Goal: Task Accomplishment & Management: Use online tool/utility

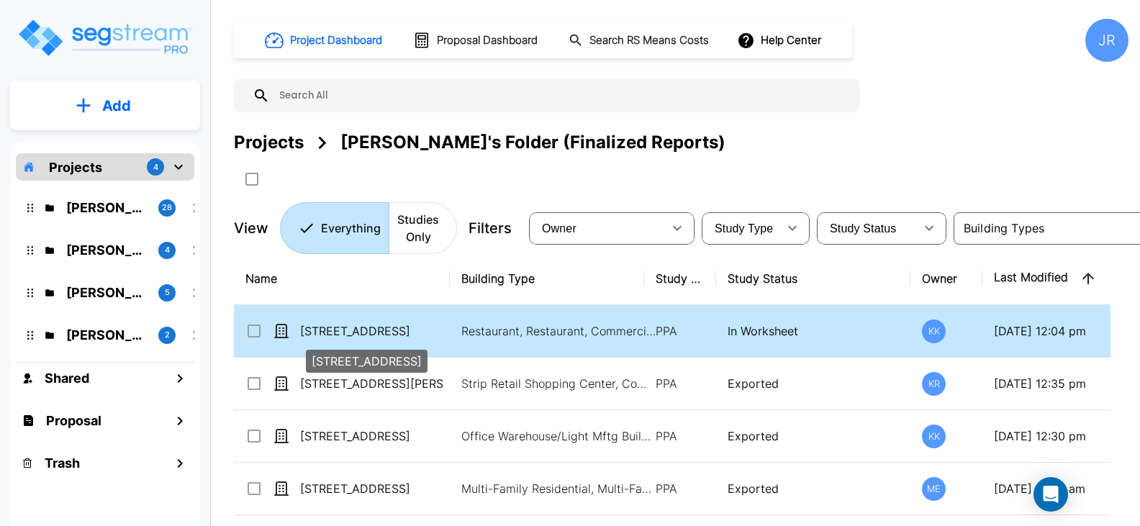
click at [379, 326] on p "[STREET_ADDRESS]" at bounding box center [372, 331] width 144 height 17
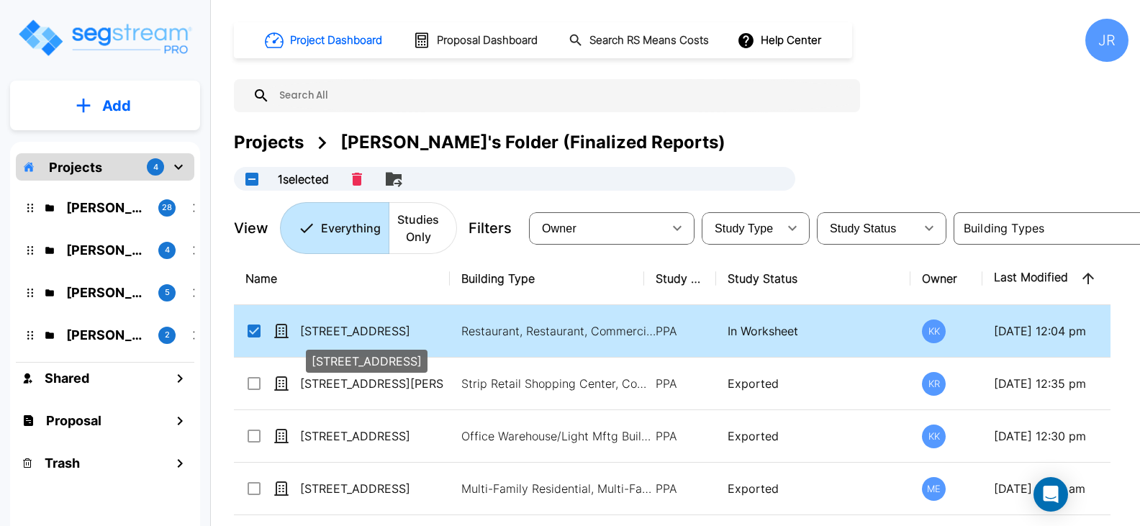
click at [376, 328] on p "[STREET_ADDRESS]" at bounding box center [372, 331] width 144 height 17
checkbox input "false"
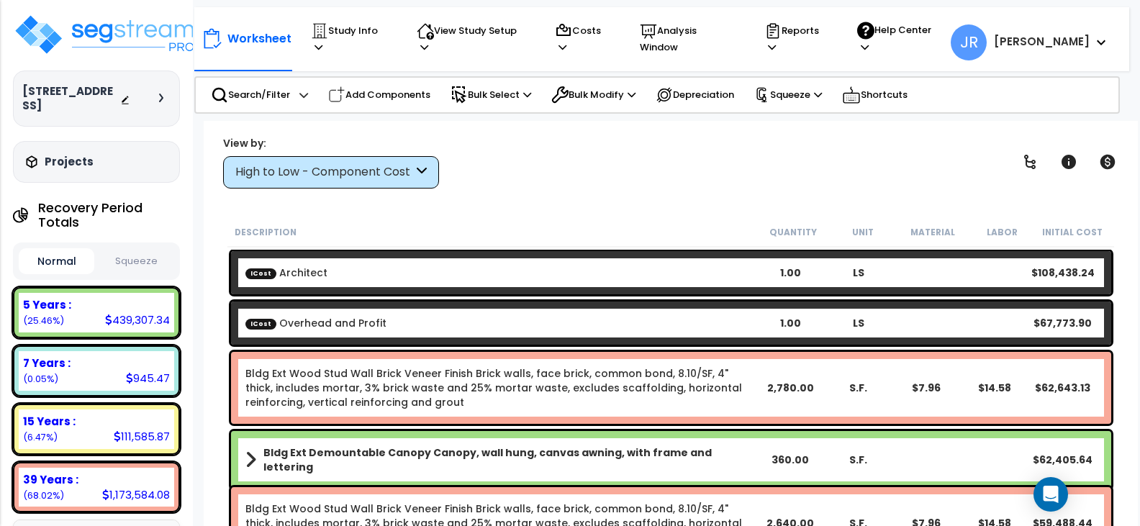
click at [433, 168] on div "High to Low - Component Cost" at bounding box center [331, 172] width 216 height 32
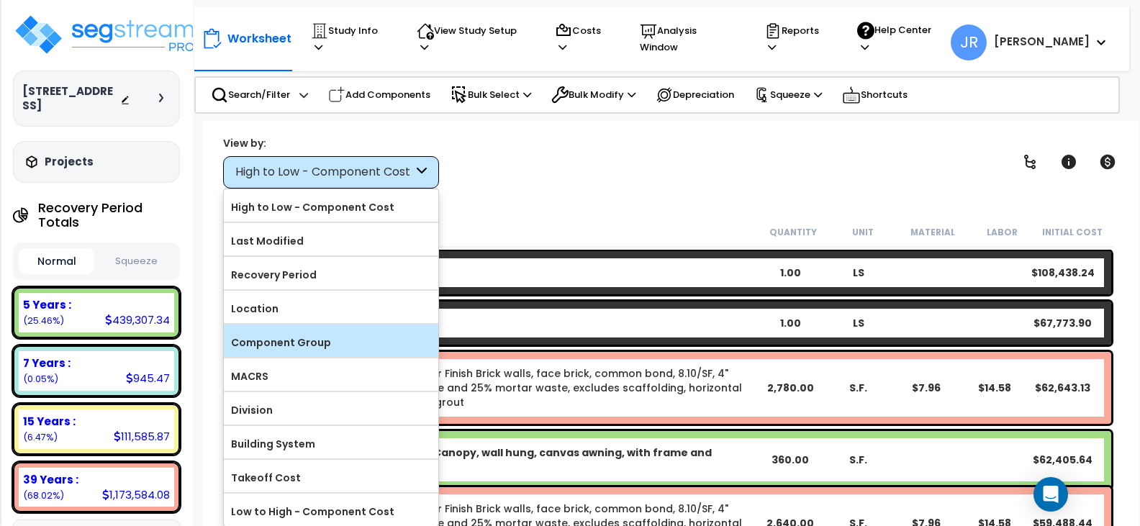
click at [330, 343] on label "Component Group" at bounding box center [331, 343] width 215 height 22
click at [0, 0] on input "Component Group" at bounding box center [0, 0] width 0 height 0
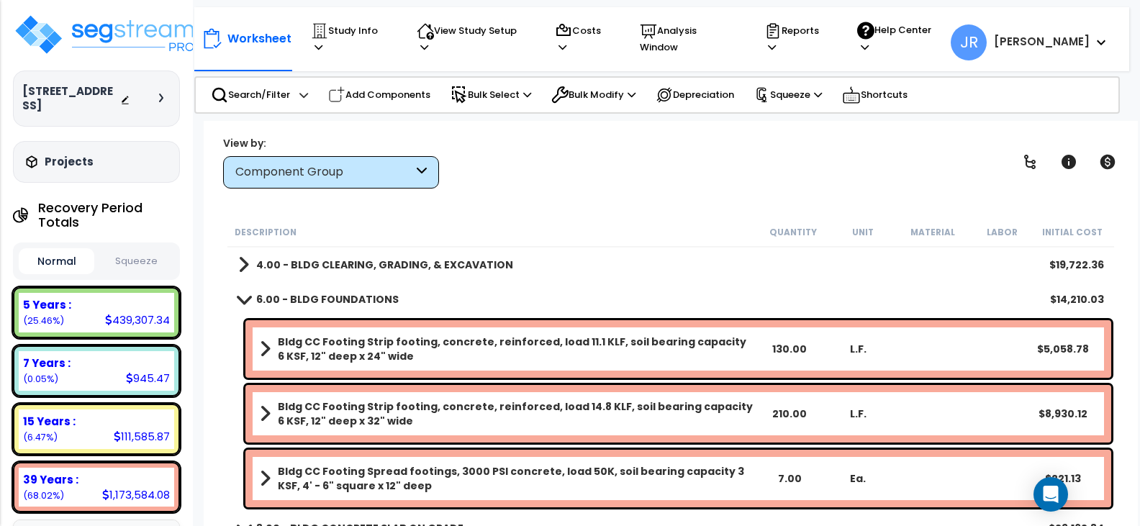
click at [266, 266] on b "4.00 - BLDG CLEARING, GRADING, & EXCAVATION" at bounding box center [384, 265] width 257 height 14
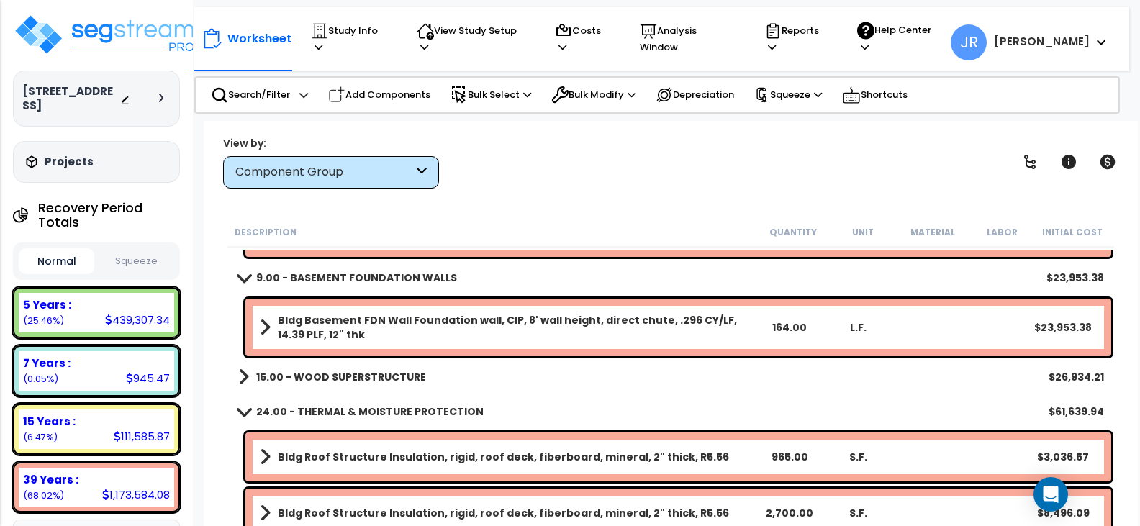
scroll to position [432, 0]
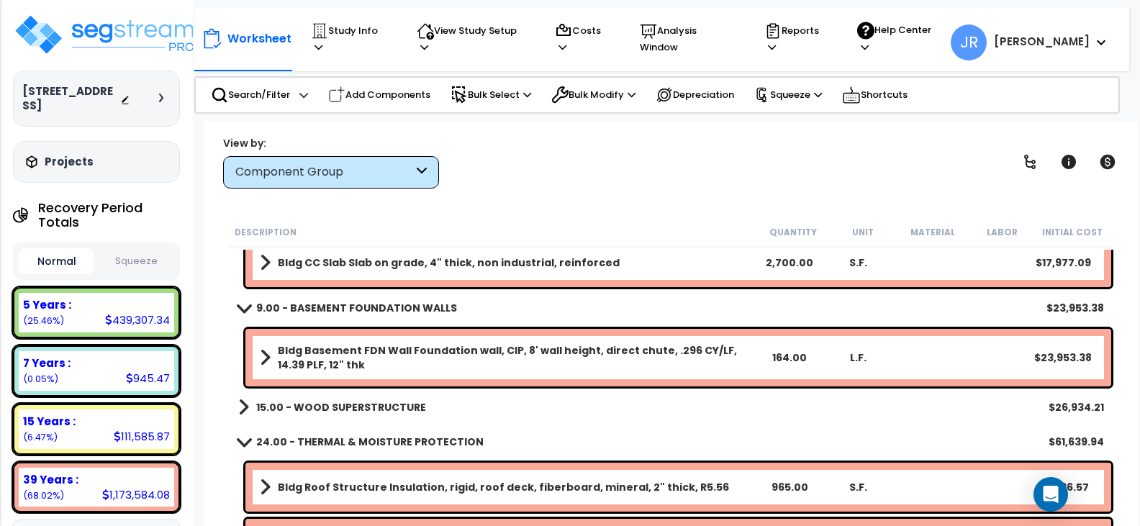
click at [374, 405] on b "15.00 - WOOD SUPERSTRUCTURE" at bounding box center [341, 407] width 170 height 14
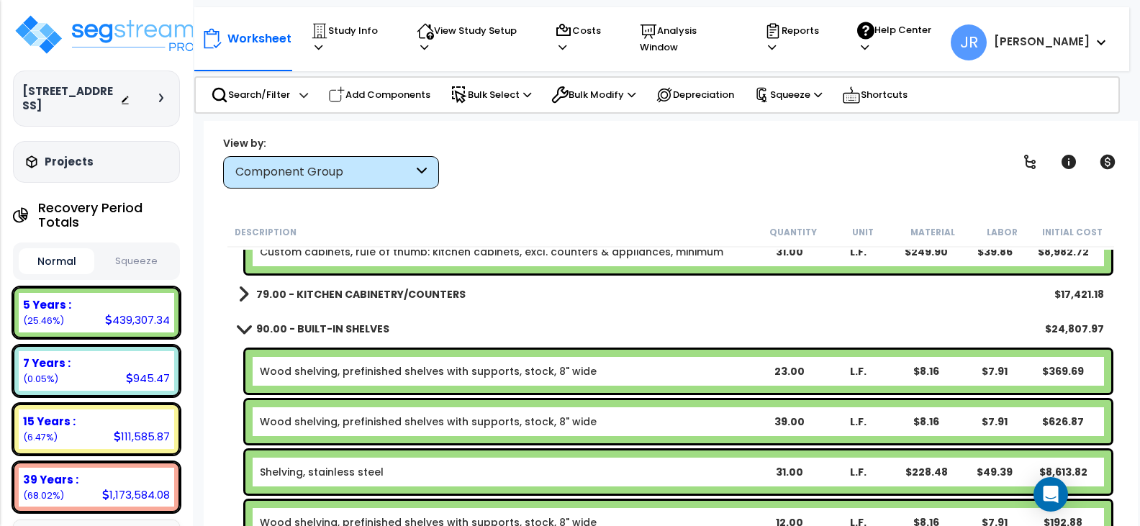
scroll to position [4823, 0]
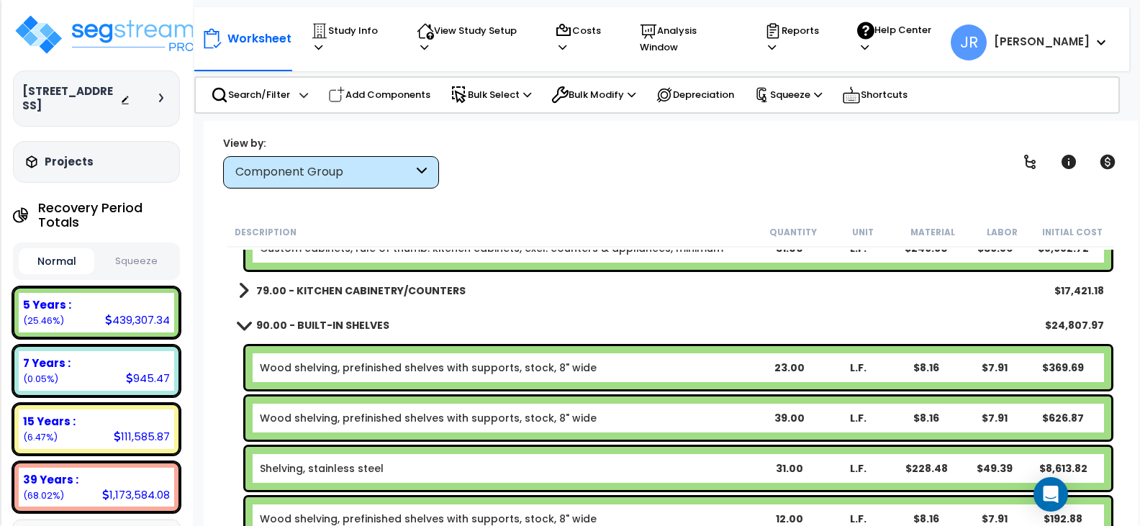
click at [243, 287] on span at bounding box center [243, 291] width 11 height 20
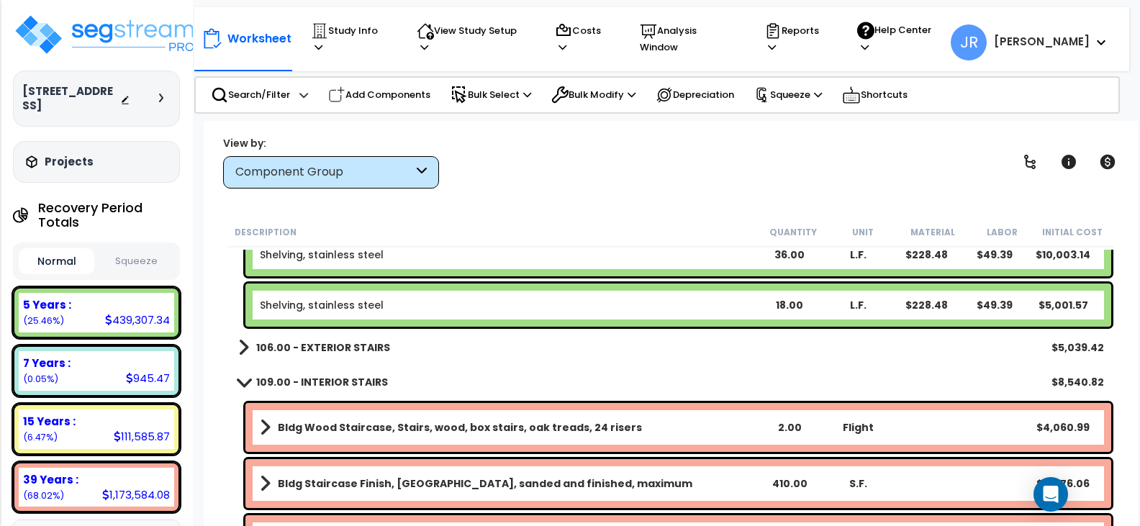
scroll to position [5399, 0]
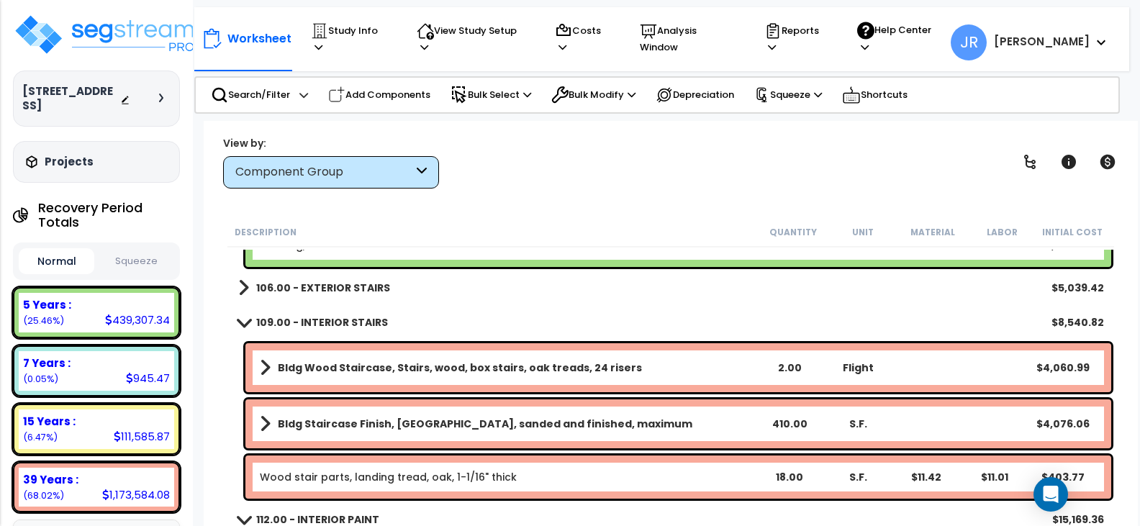
click at [242, 284] on span at bounding box center [243, 288] width 11 height 20
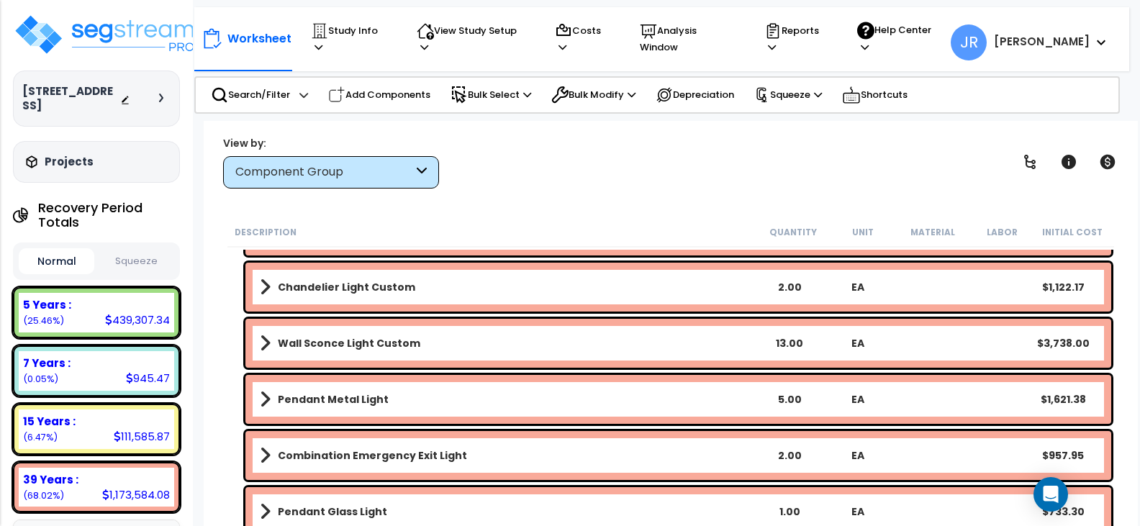
scroll to position [10942, 0]
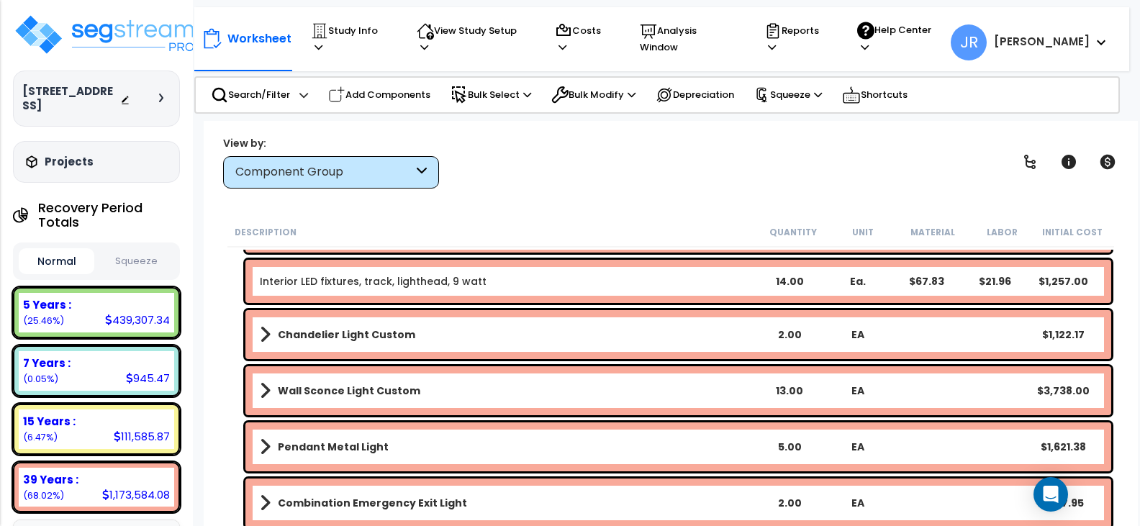
click at [455, 332] on link "Chandelier Light Custom" at bounding box center [507, 335] width 495 height 20
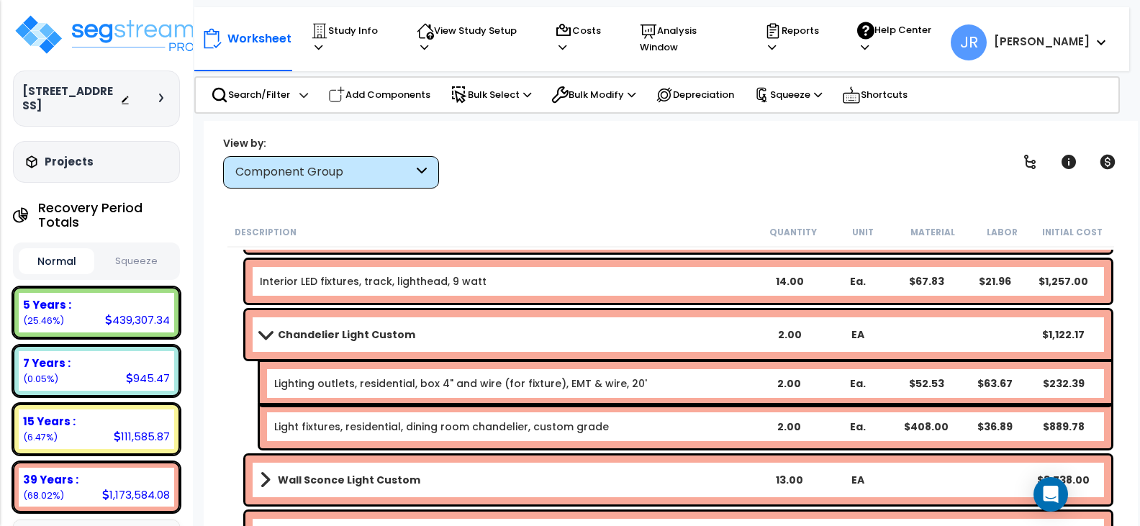
click at [464, 428] on link "Light fixtures, residential, dining room chandelier, custom grade" at bounding box center [441, 427] width 335 height 14
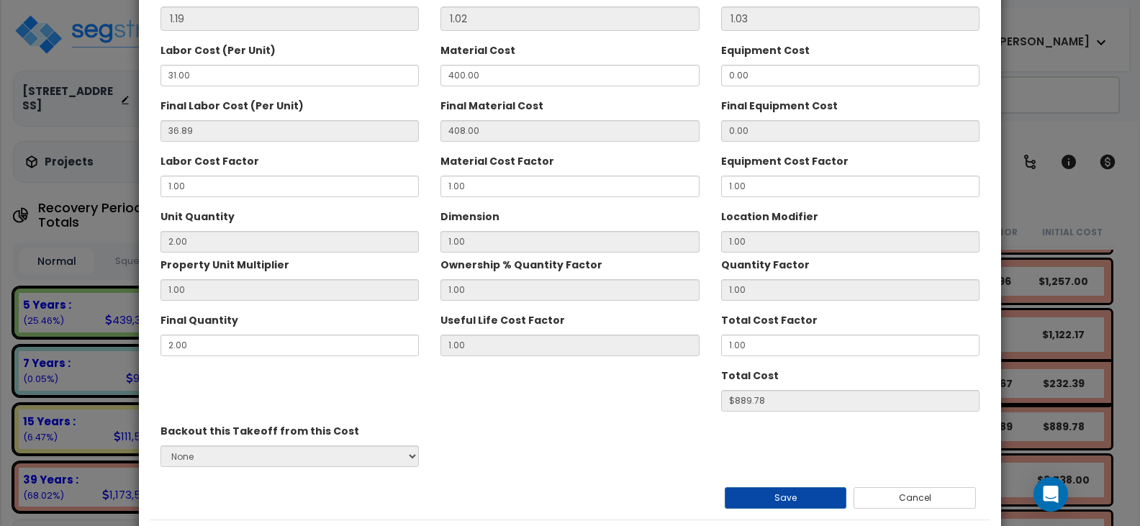
scroll to position [275, 0]
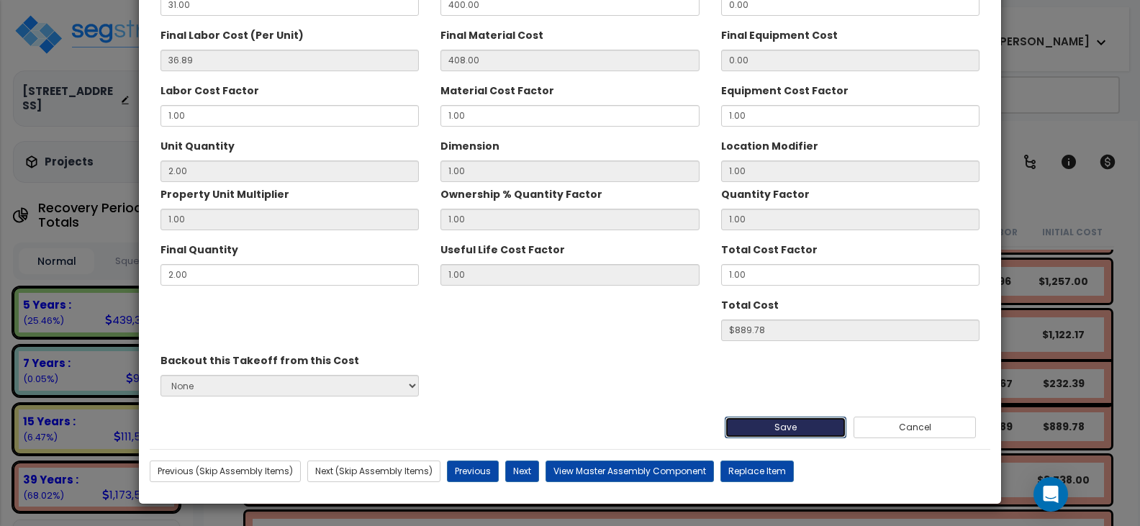
click at [833, 423] on button "Save" at bounding box center [786, 428] width 122 height 22
type input "889.78"
click at [797, 422] on button "Save" at bounding box center [786, 428] width 122 height 22
click at [795, 428] on button "Save" at bounding box center [786, 428] width 122 height 22
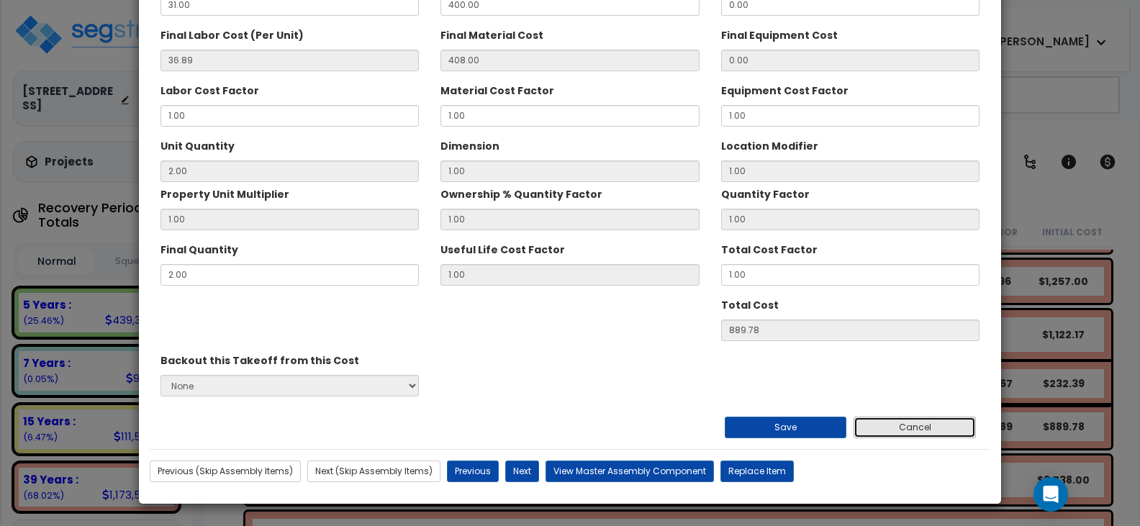
click at [873, 426] on button "Cancel" at bounding box center [915, 428] width 122 height 22
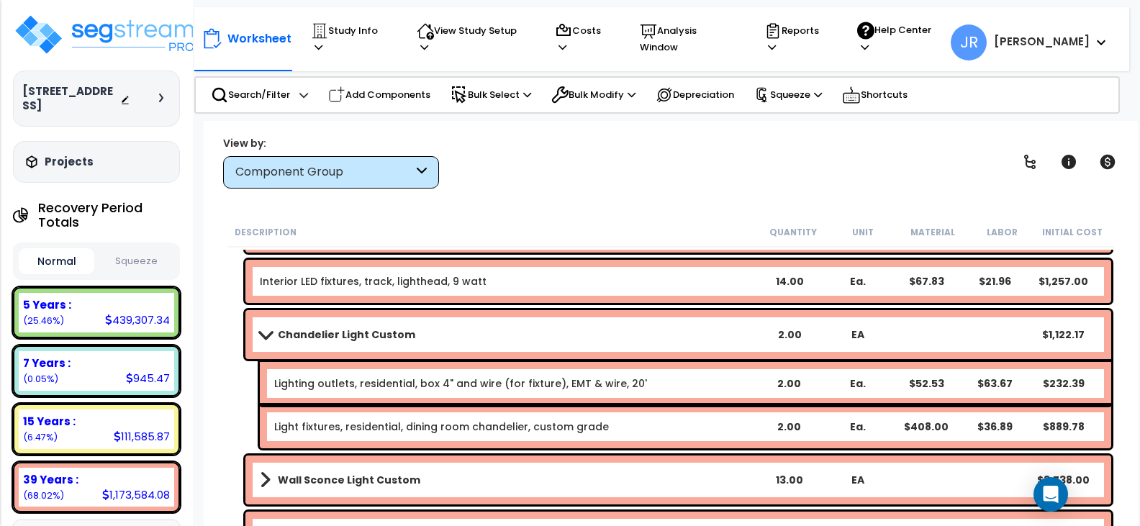
click at [389, 332] on b "Chandelier Light Custom" at bounding box center [346, 335] width 137 height 14
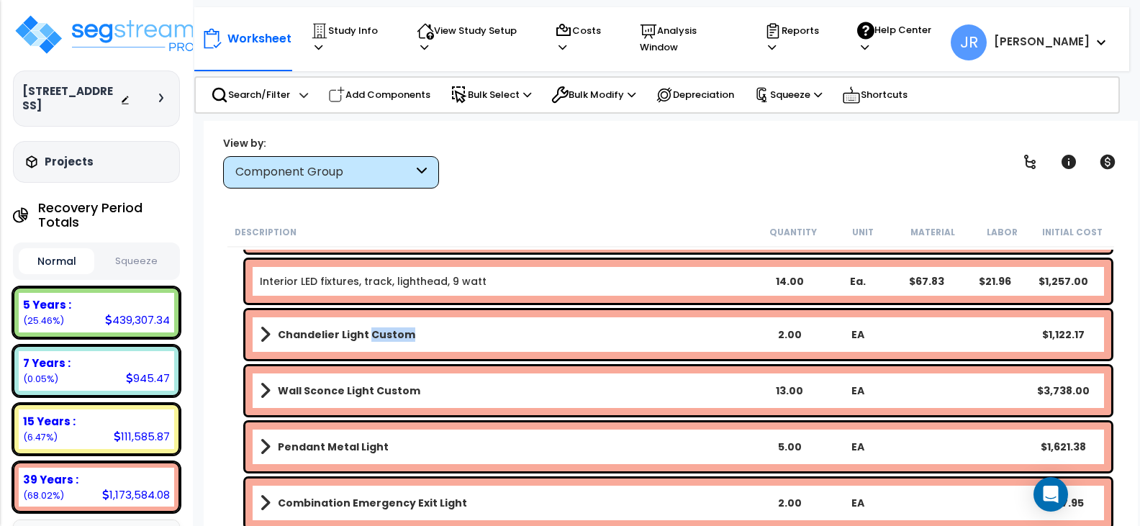
click at [389, 332] on b "Chandelier Light Custom" at bounding box center [346, 335] width 137 height 14
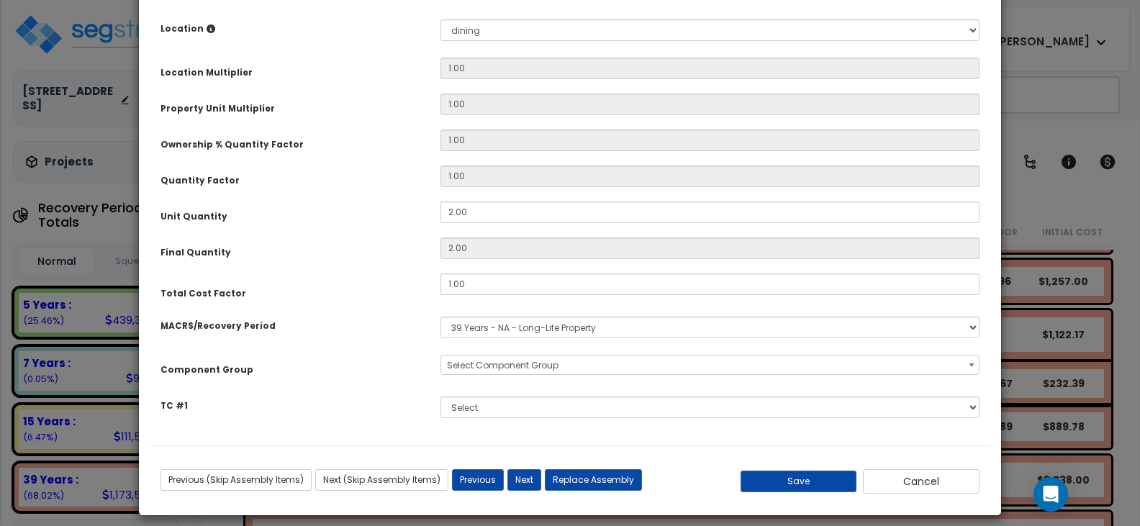
scroll to position [0, 0]
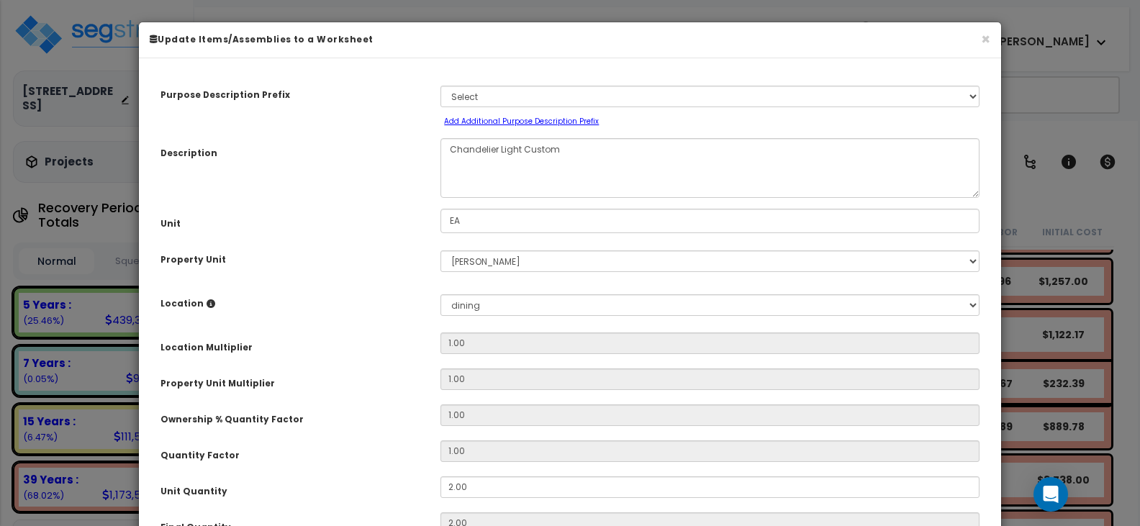
select select "56961"
click at [985, 35] on button "×" at bounding box center [985, 39] width 9 height 15
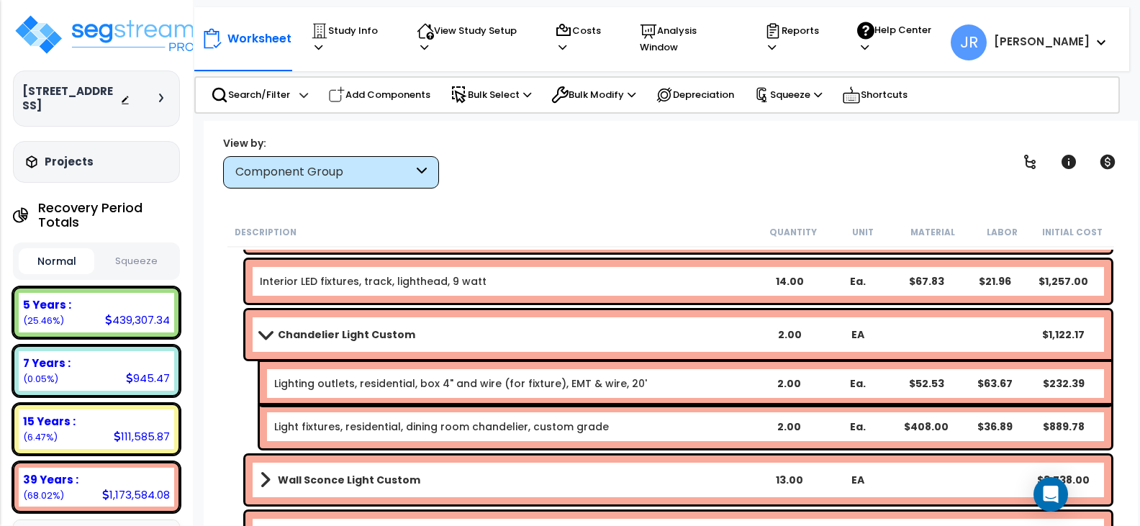
click at [265, 331] on span at bounding box center [265, 334] width 20 height 11
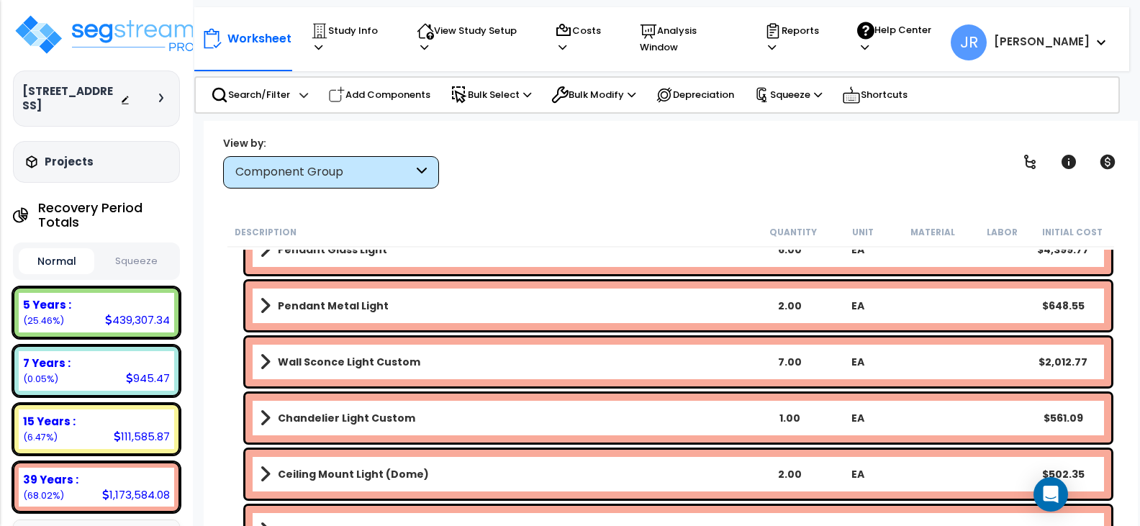
scroll to position [12382, 0]
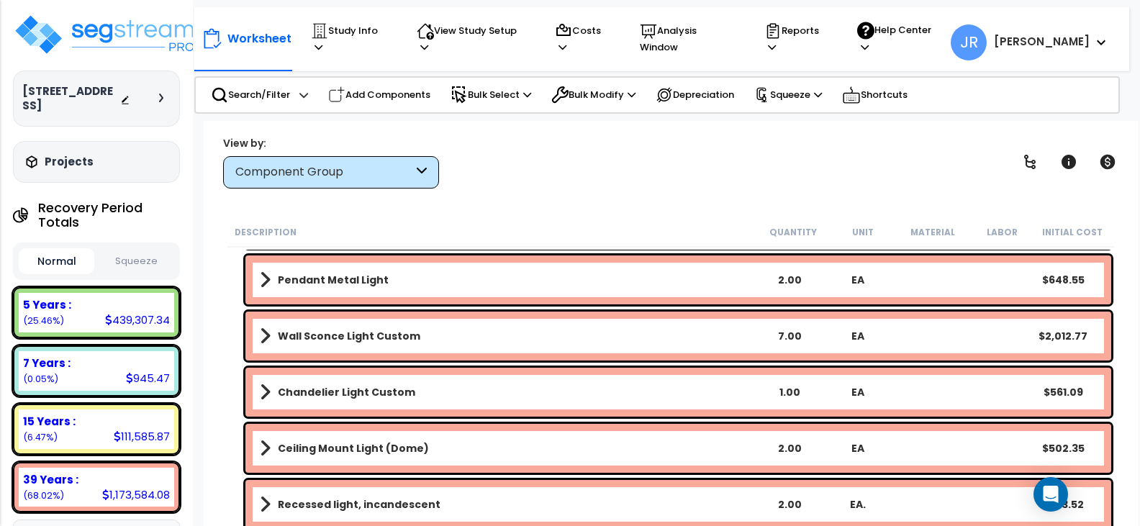
click at [384, 387] on b "Chandelier Light Custom" at bounding box center [346, 392] width 137 height 14
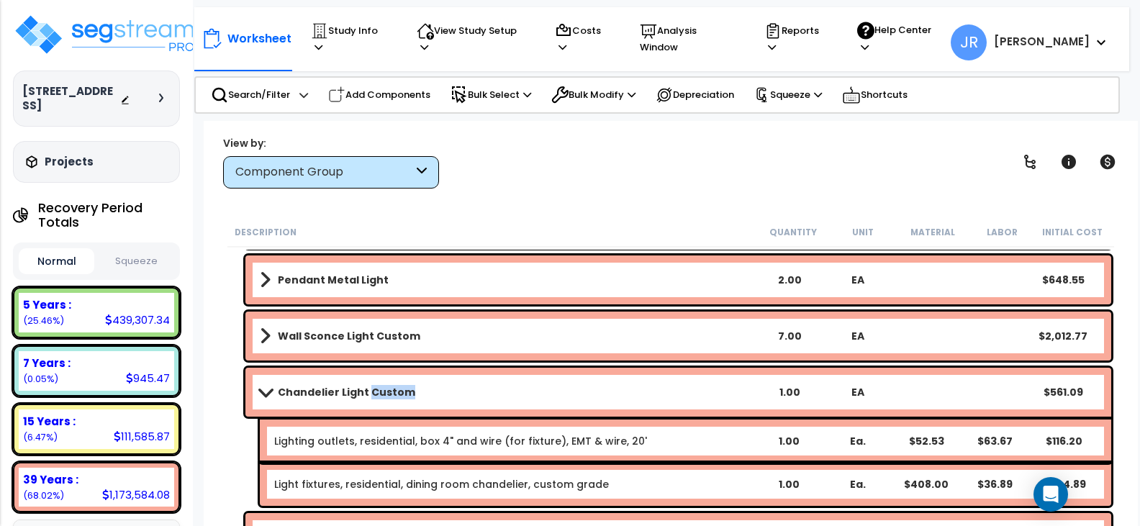
click at [384, 387] on b "Chandelier Light Custom" at bounding box center [346, 392] width 137 height 14
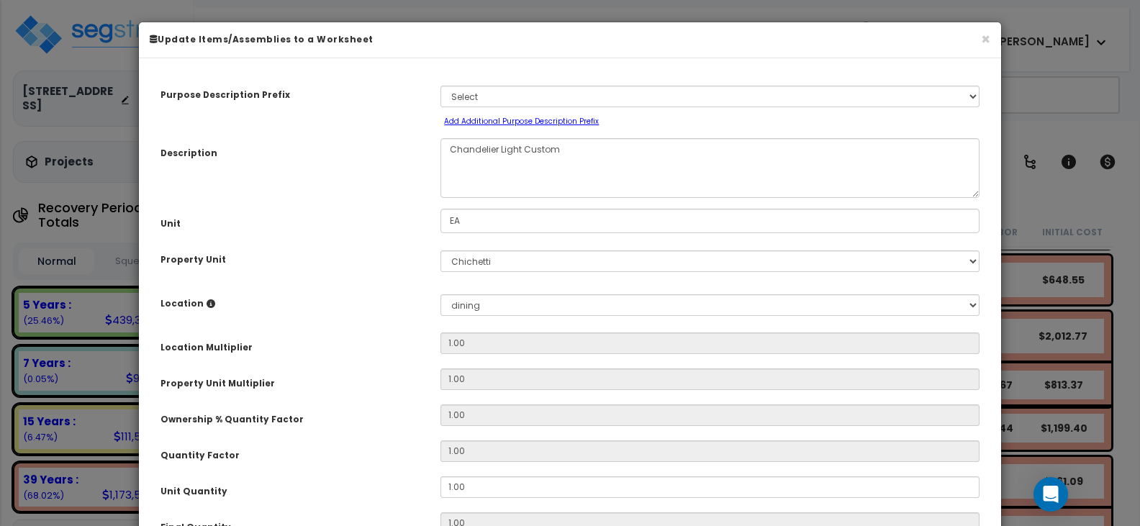
select select "56961"
click at [983, 40] on button "×" at bounding box center [985, 39] width 9 height 15
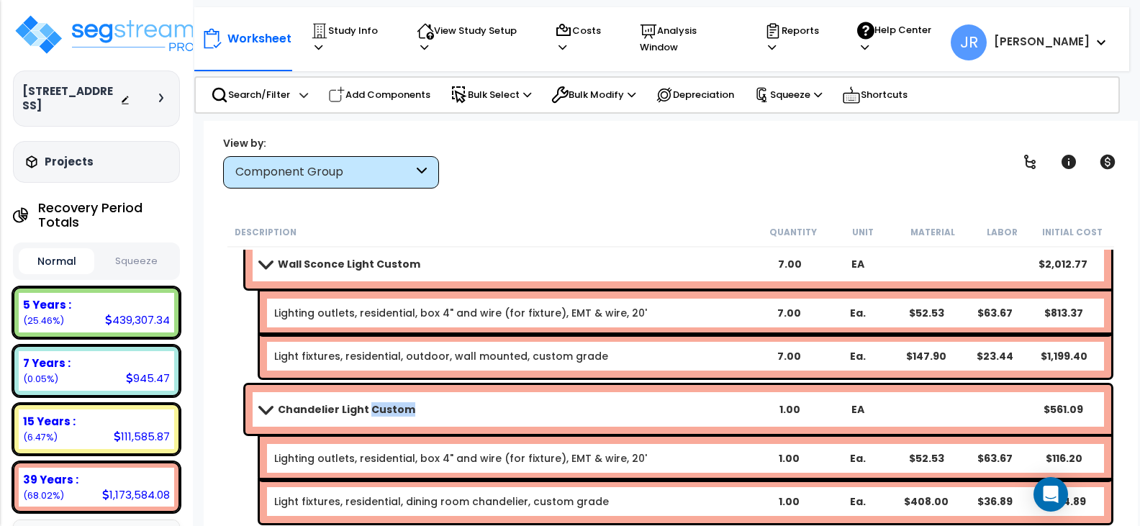
scroll to position [12526, 0]
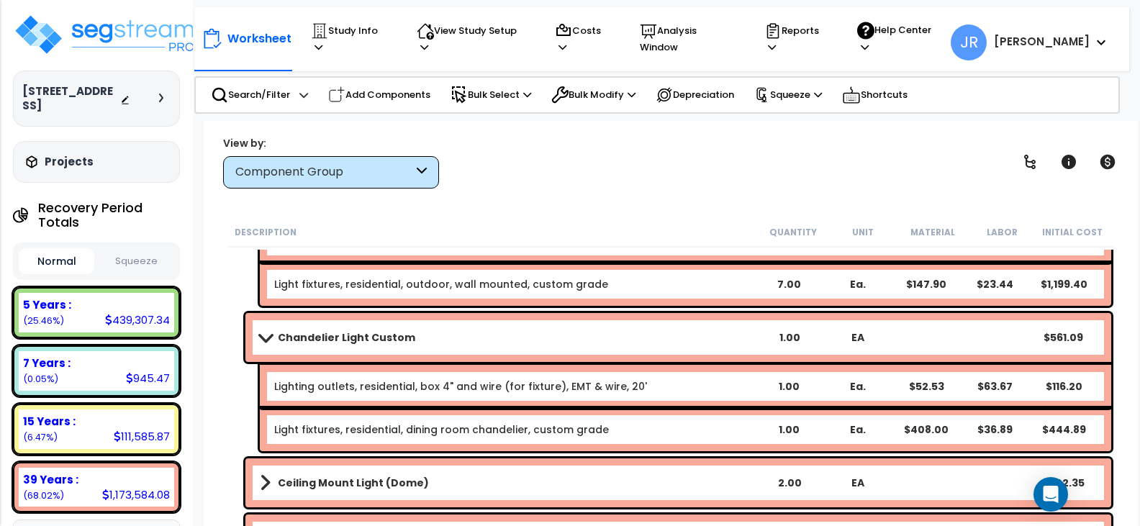
click at [267, 335] on span at bounding box center [265, 337] width 20 height 11
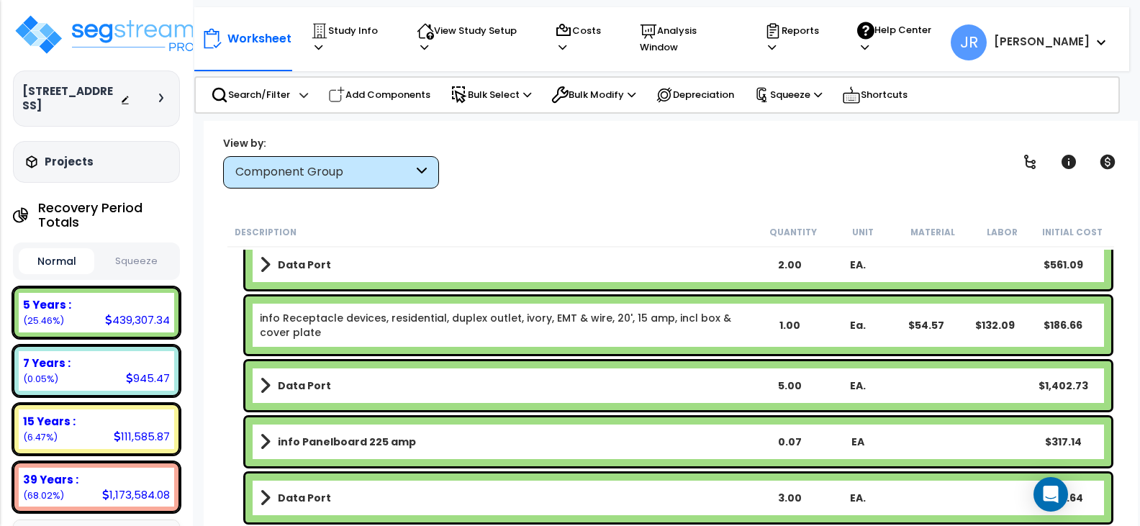
scroll to position [13390, 0]
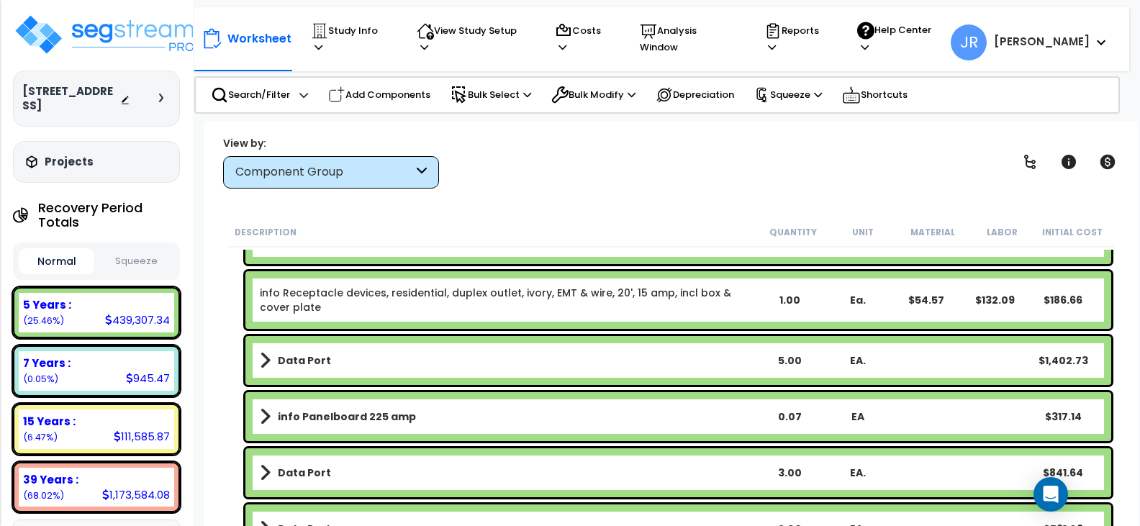
click at [63, 91] on h3 "[STREET_ADDRESS]" at bounding box center [71, 98] width 98 height 29
click at [119, 34] on img at bounding box center [106, 34] width 187 height 43
